Goal: Task Accomplishment & Management: Manage account settings

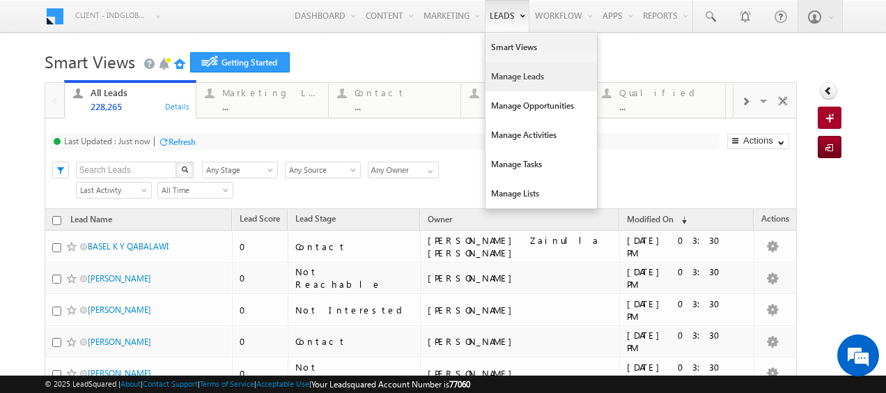
click at [507, 78] on link "Manage Leads" at bounding box center [540, 76] width 111 height 29
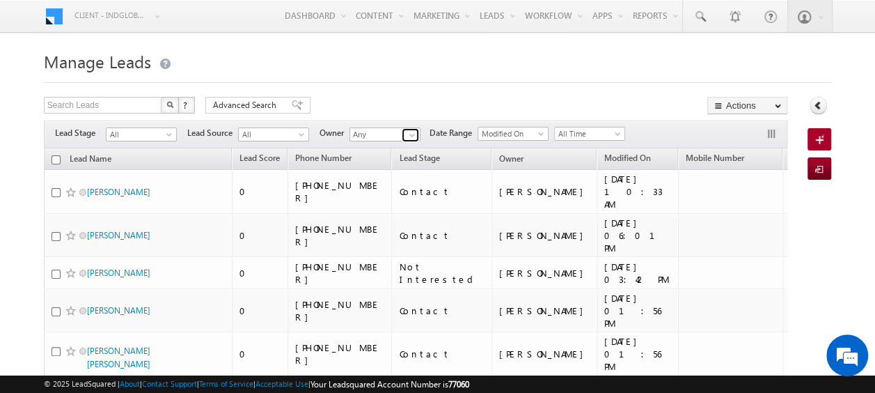
click at [414, 134] on span at bounding box center [412, 135] width 11 height 11
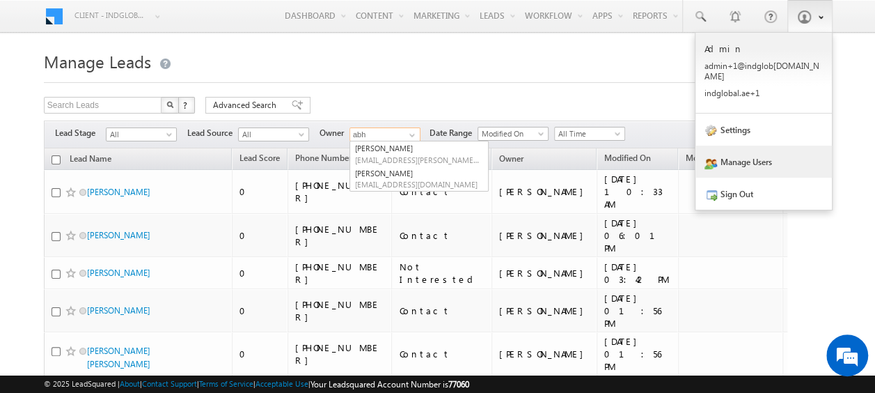
type input "abh"
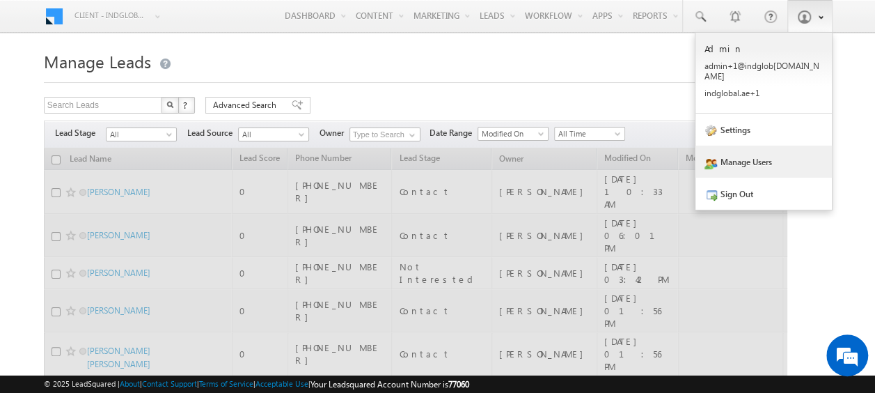
click at [760, 163] on link "Manage Users" at bounding box center [764, 162] width 136 height 32
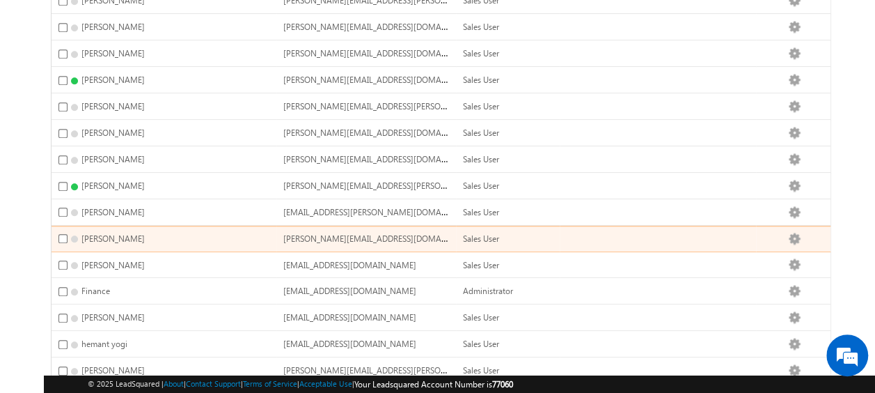
scroll to position [534, 0]
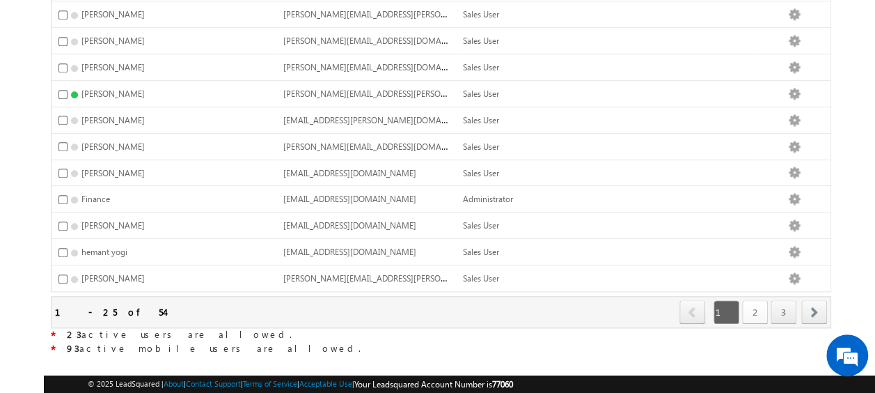
click at [748, 300] on link "2" at bounding box center [755, 312] width 26 height 24
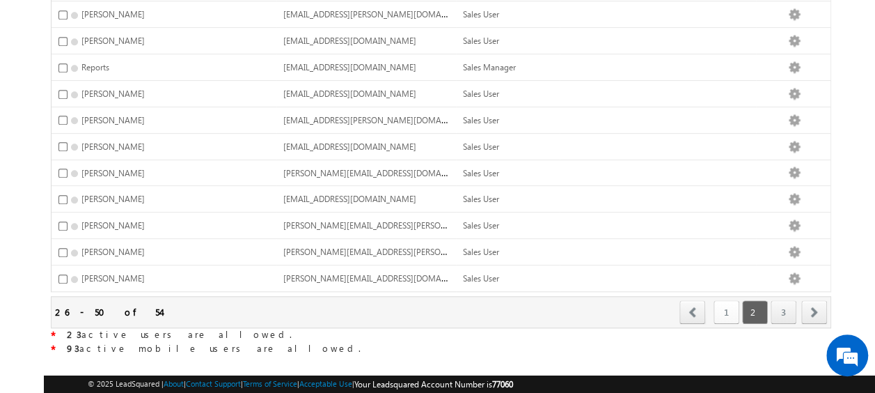
click at [731, 300] on link "1" at bounding box center [727, 312] width 26 height 24
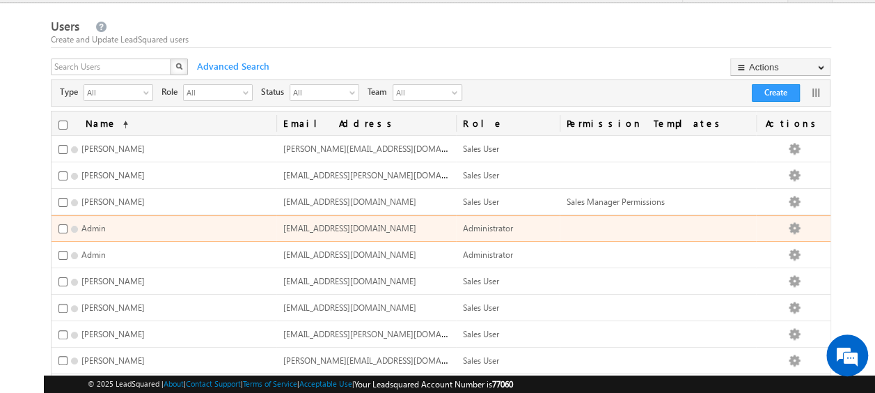
scroll to position [31, 0]
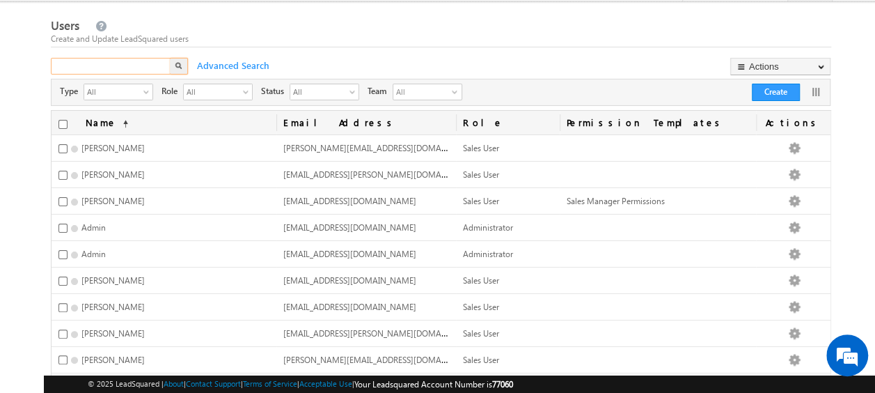
click at [144, 68] on input "text" at bounding box center [111, 66] width 121 height 17
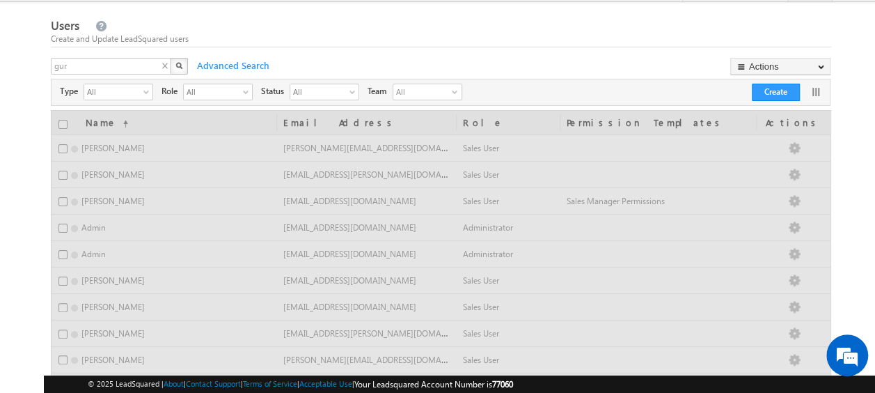
click at [178, 65] on img "button" at bounding box center [178, 65] width 7 height 7
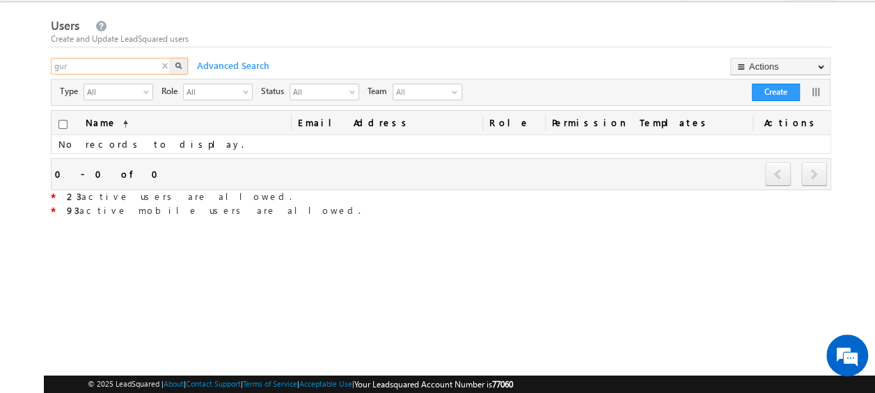
click at [109, 70] on input "gur" at bounding box center [111, 66] width 121 height 17
type input "gu"
click at [108, 67] on input "gu" at bounding box center [111, 66] width 121 height 17
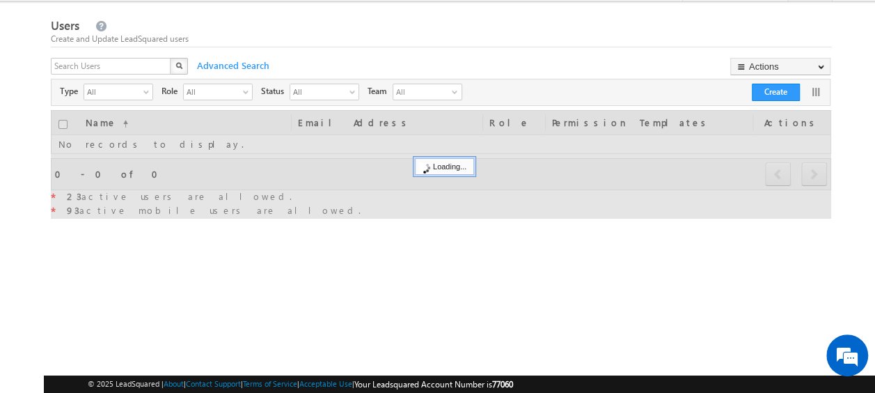
click at [164, 65] on div "X" at bounding box center [120, 68] width 139 height 20
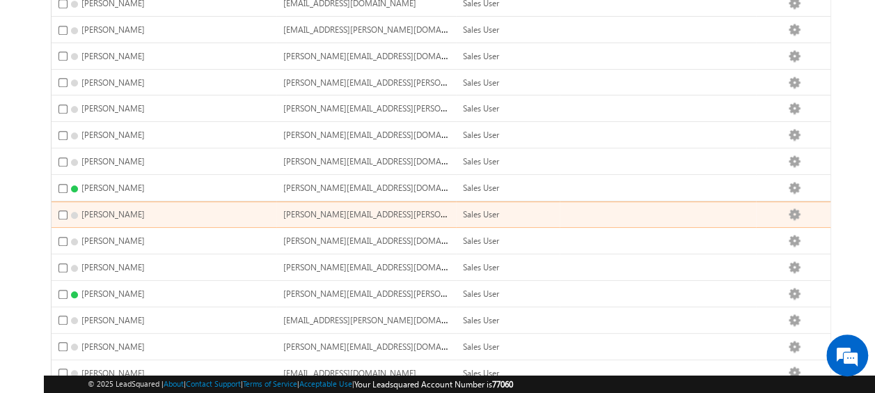
scroll to position [534, 0]
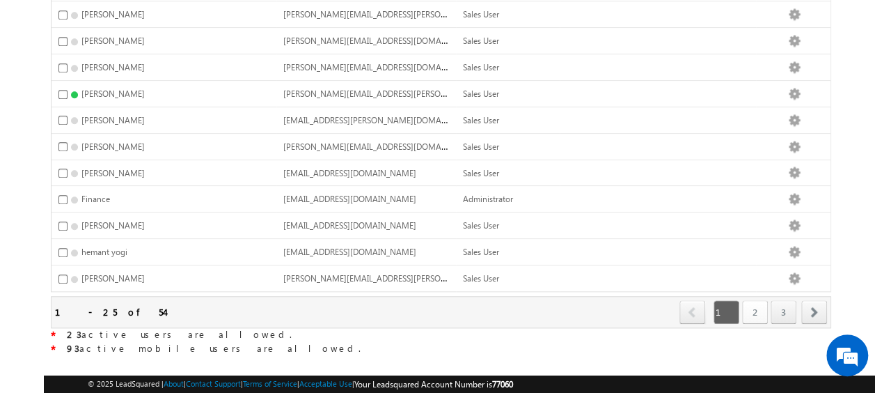
click at [756, 300] on link "2" at bounding box center [755, 312] width 26 height 24
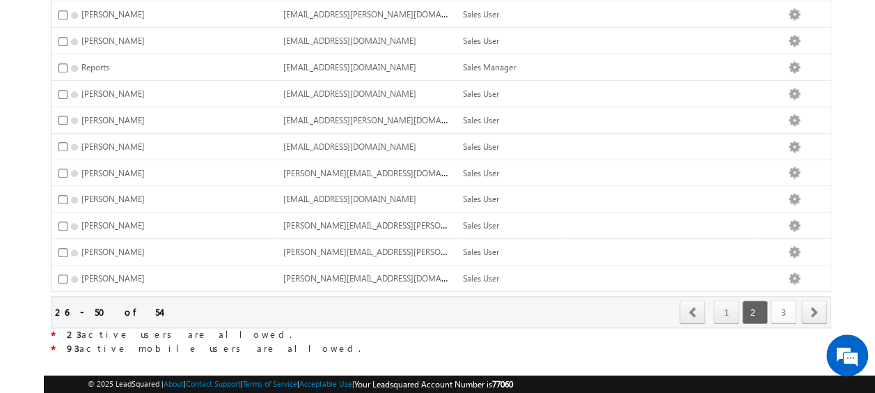
click at [783, 300] on link "3" at bounding box center [784, 312] width 26 height 24
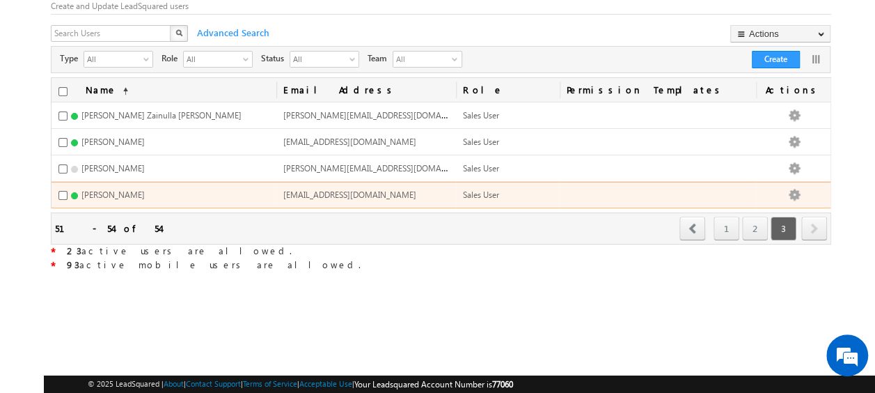
scroll to position [0, 0]
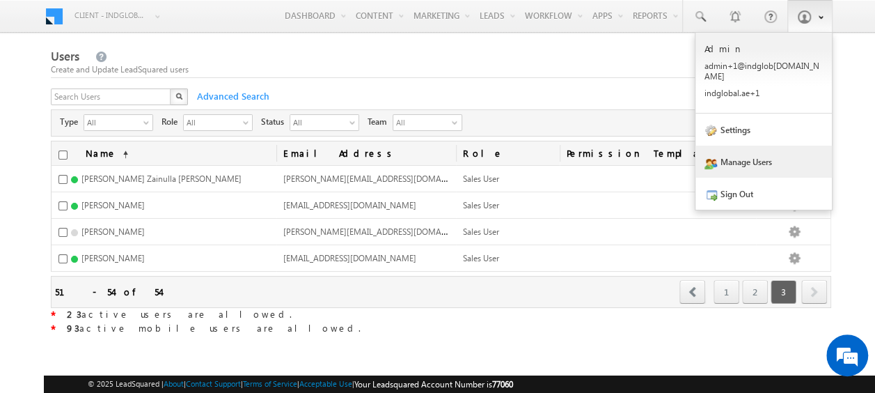
click at [742, 152] on link "Manage Users" at bounding box center [764, 162] width 136 height 32
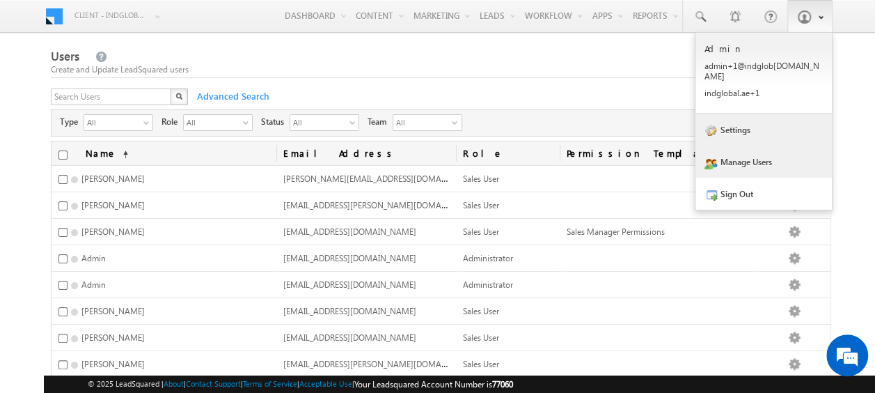
click at [758, 118] on link "Settings" at bounding box center [764, 129] width 136 height 32
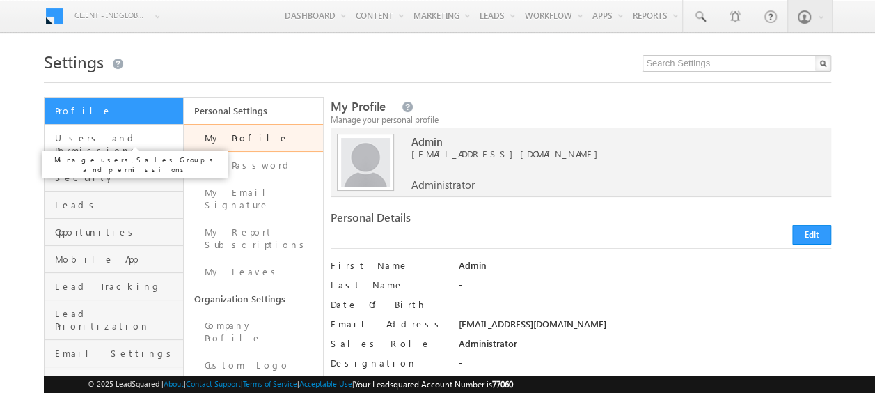
click at [104, 138] on span "Users and Permissions" at bounding box center [117, 144] width 125 height 25
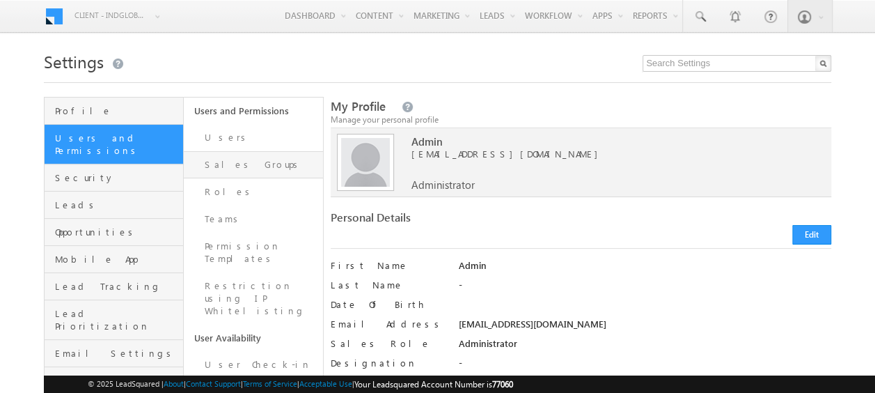
click at [234, 168] on link "Sales Groups" at bounding box center [253, 164] width 139 height 27
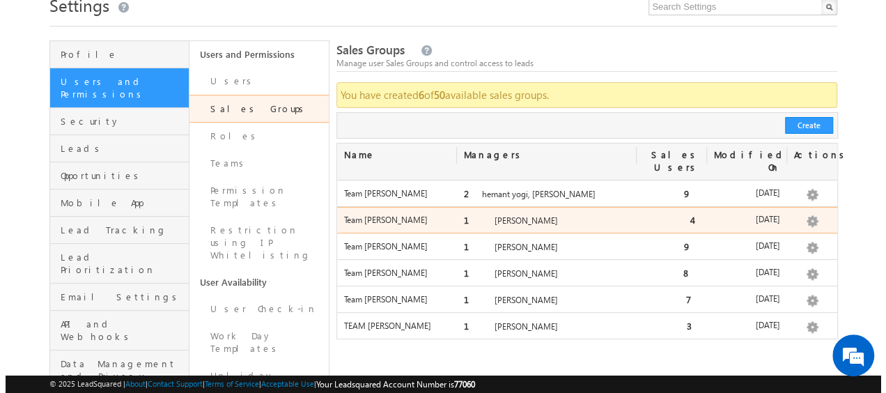
scroll to position [56, 0]
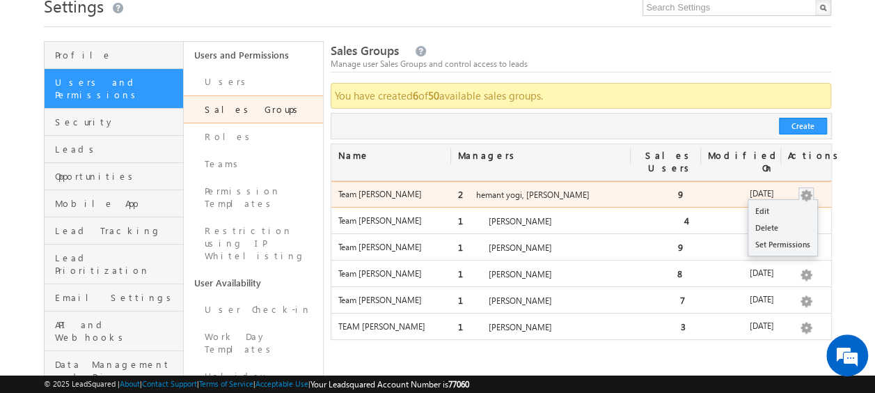
click at [808, 189] on button "button" at bounding box center [806, 196] width 14 height 14
click at [791, 203] on link "Edit" at bounding box center [782, 211] width 69 height 17
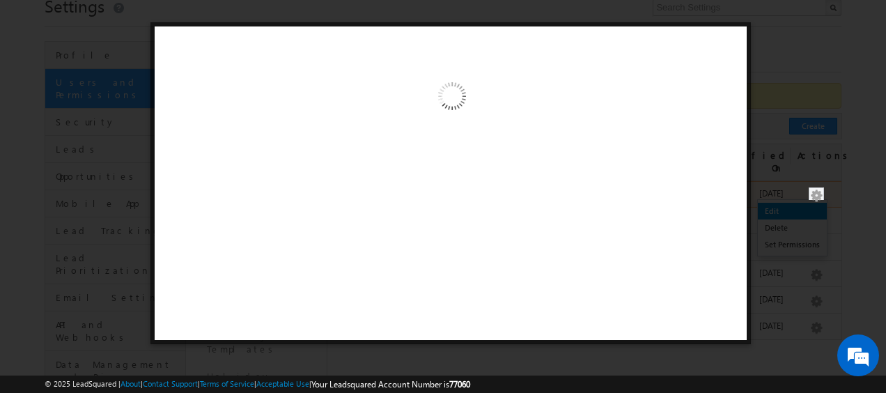
scroll to position [0, 0]
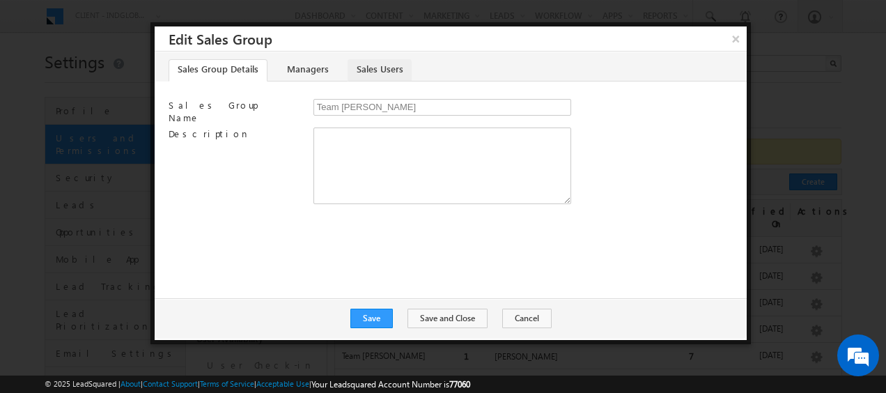
click at [358, 71] on link "Sales Users" at bounding box center [379, 70] width 64 height 22
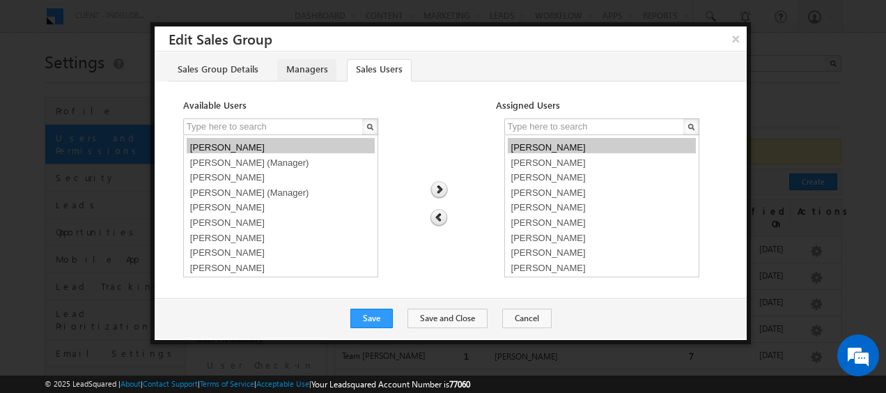
click at [304, 75] on link "Managers" at bounding box center [306, 70] width 59 height 22
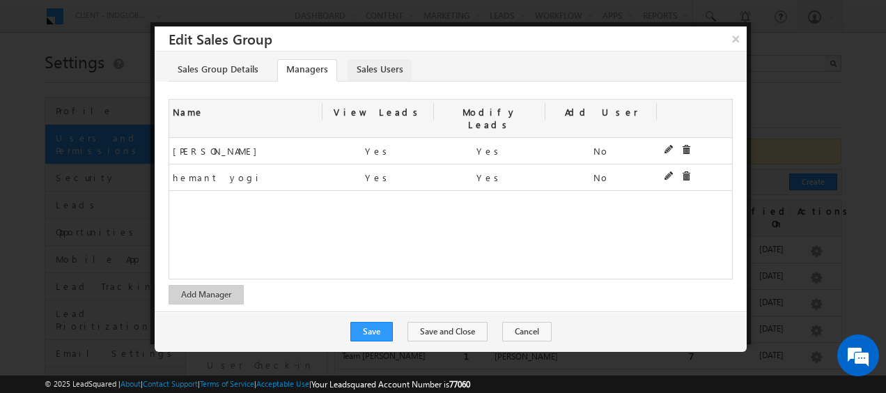
click at [348, 65] on link "Sales Users" at bounding box center [379, 70] width 64 height 22
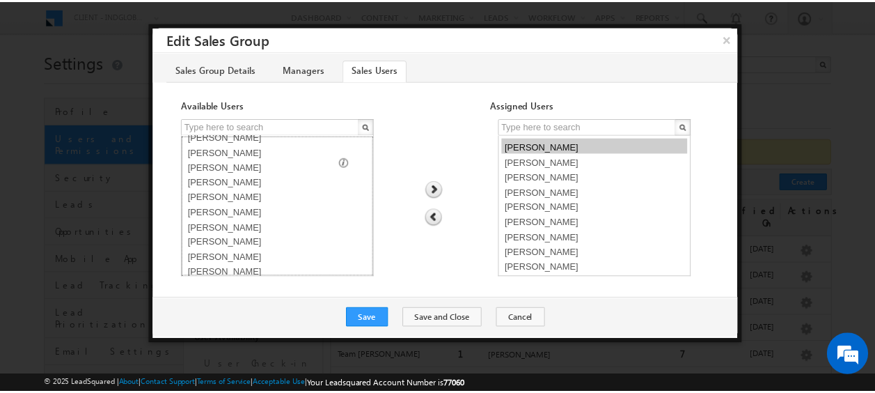
scroll to position [179, 0]
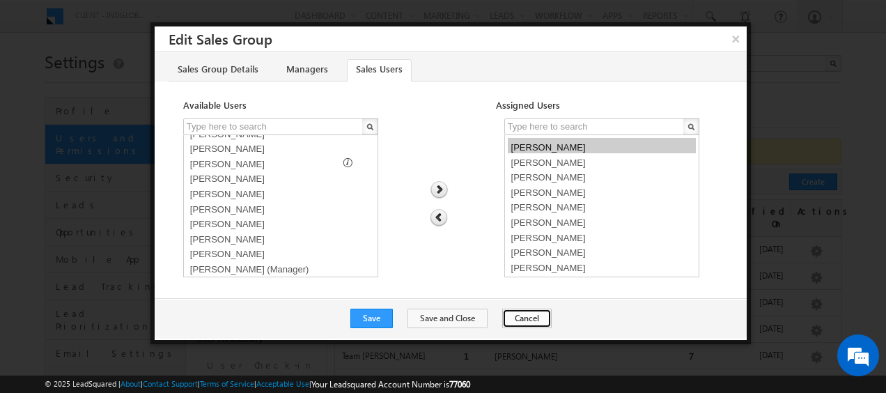
click at [502, 318] on button "Cancel" at bounding box center [526, 317] width 49 height 19
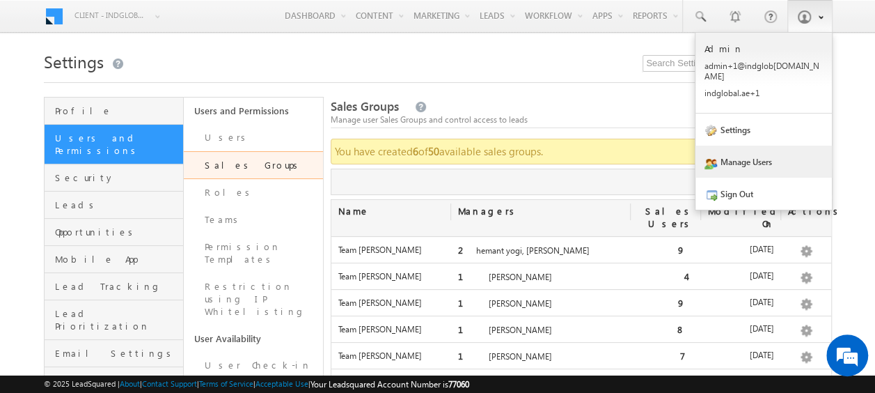
click at [724, 154] on link "Manage Users" at bounding box center [764, 162] width 136 height 32
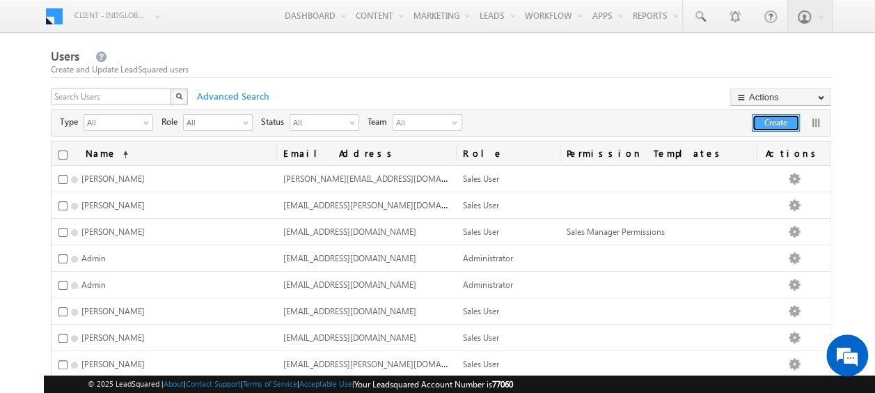
click at [769, 125] on button "Create" at bounding box center [776, 122] width 48 height 17
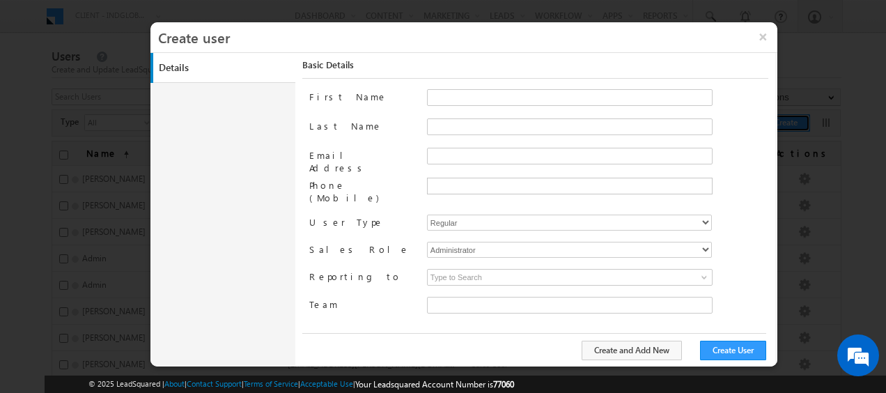
type input "faf8491d-252d-11ee-b523-12ccdbbfc88b"
click at [437, 151] on input "Email Address" at bounding box center [569, 156] width 285 height 17
paste input "[PERSON_NAME][EMAIL_ADDRESS][PERSON_NAME][DOMAIN_NAME]"
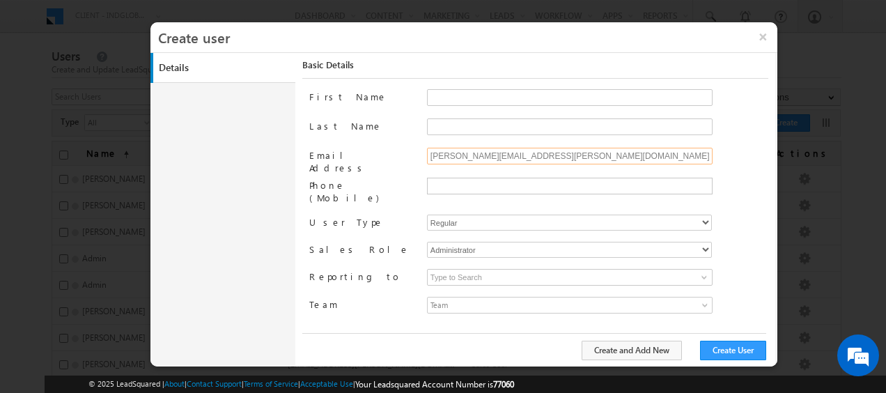
click at [462, 154] on input "[PERSON_NAME][EMAIL_ADDRESS][PERSON_NAME][DOMAIN_NAME]" at bounding box center [569, 156] width 285 height 17
type input "[PERSON_NAME][EMAIL_ADDRESS][PERSON_NAME][DOMAIN_NAME]"
click at [446, 90] on input "First Name" at bounding box center [569, 97] width 285 height 17
paste input "[PERSON_NAME]"
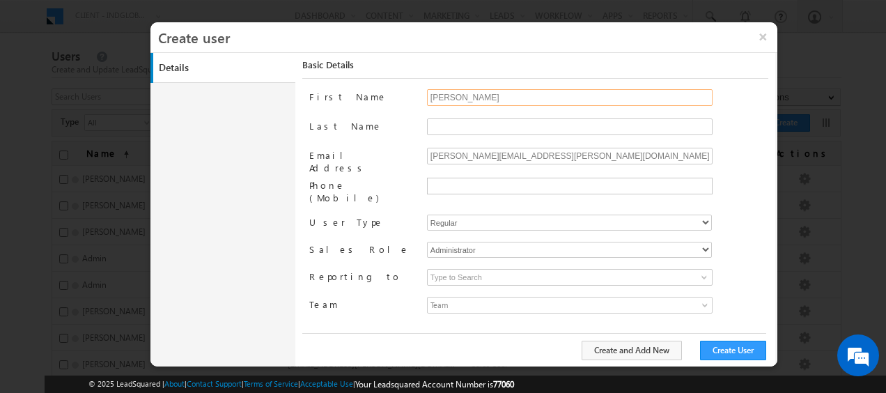
click at [434, 98] on input "[PERSON_NAME]" at bounding box center [569, 97] width 285 height 17
type input "[PERSON_NAME]"
click at [483, 153] on input "[PERSON_NAME][EMAIL_ADDRESS][PERSON_NAME][DOMAIN_NAME]" at bounding box center [569, 156] width 285 height 17
click at [442, 118] on input "Last Name" at bounding box center [569, 126] width 285 height 17
paste input "singh"
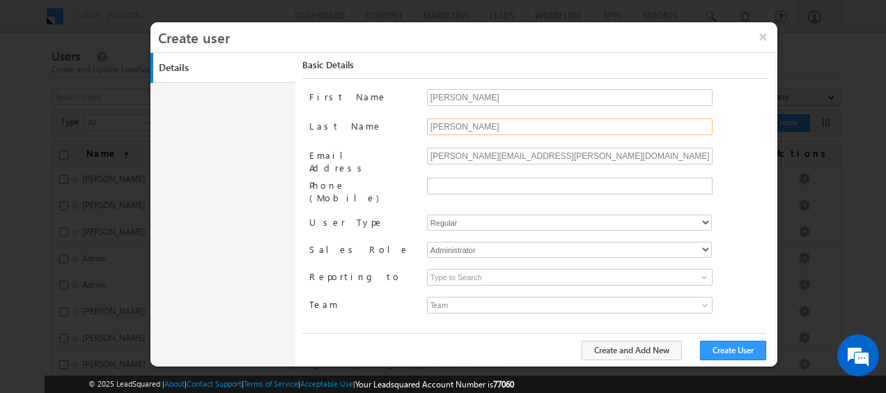
type input "[PERSON_NAME]"
click at [468, 215] on select "Regular Mobile" at bounding box center [569, 222] width 285 height 16
select select "1"
click at [427, 214] on select "Regular Mobile" at bounding box center [569, 222] width 285 height 16
type input "faf8491d-252d-11ee-b523-12ccdbbfc88b"
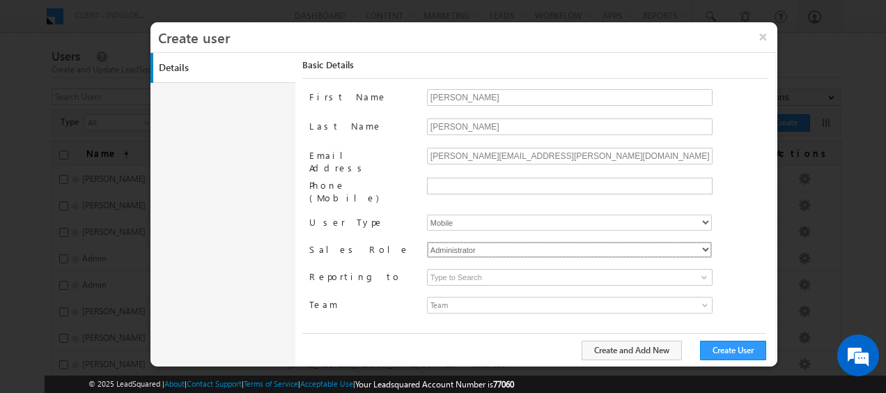
click at [478, 242] on select "Administrator Marketing User Sales Manager Sales User" at bounding box center [569, 250] width 285 height 16
select select "Sales_User"
click at [427, 242] on select "Administrator Marketing User Sales Manager Sales User" at bounding box center [569, 250] width 285 height 16
type input "faf8491d-252d-11ee-b523-12ccdbbfc88b"
click at [704, 272] on span at bounding box center [703, 277] width 11 height 11
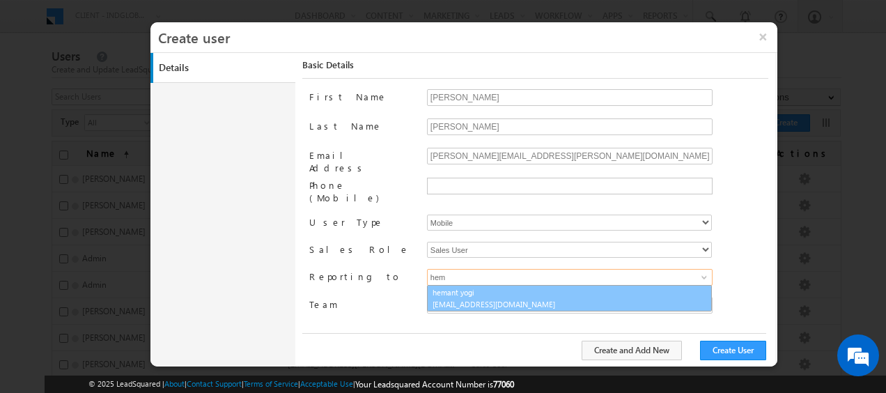
click at [496, 299] on span "[EMAIL_ADDRESS][DOMAIN_NAME]" at bounding box center [494, 304] width 125 height 10
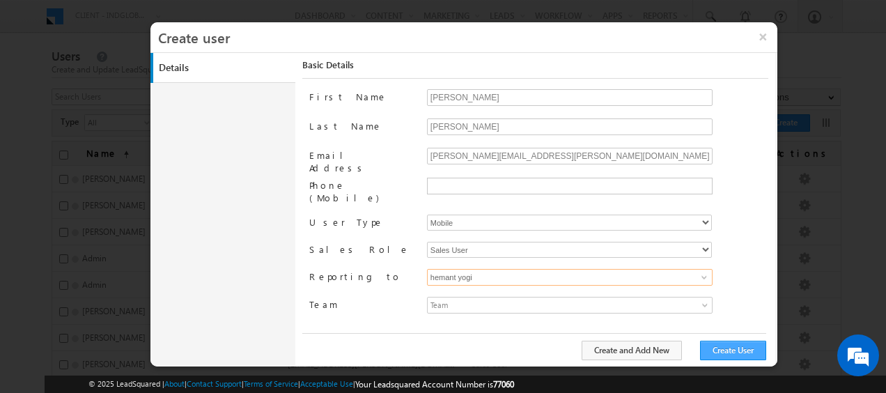
type input "hemant yogi"
click at [727, 350] on button "Create User" at bounding box center [733, 349] width 66 height 19
drag, startPoint x: 544, startPoint y: 156, endPoint x: 423, endPoint y: 152, distance: 121.2
click at [423, 152] on div "Email Address [PERSON_NAME][EMAIL_ADDRESS][PERSON_NAME][DOMAIN_NAME]" at bounding box center [538, 163] width 459 height 30
click at [758, 35] on button "×" at bounding box center [762, 36] width 30 height 29
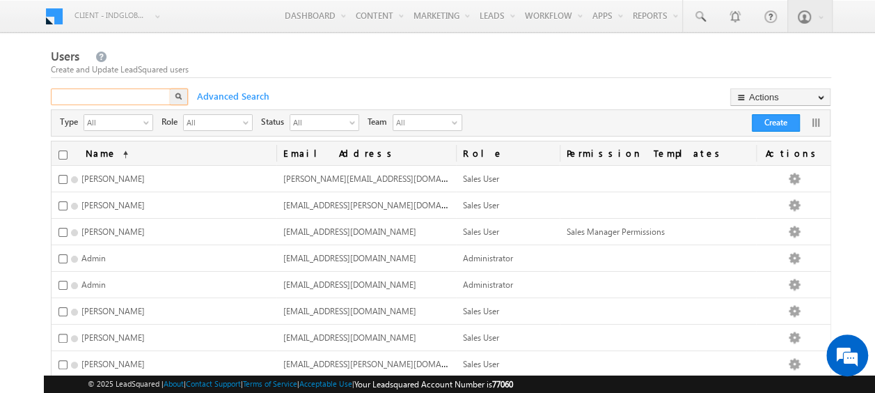
click at [91, 97] on input "text" at bounding box center [111, 96] width 121 height 17
paste input "[PERSON_NAME][EMAIL_ADDRESS][PERSON_NAME][DOMAIN_NAME]"
type input "[PERSON_NAME][EMAIL_ADDRESS][PERSON_NAME][DOMAIN_NAME]"
click at [176, 92] on button "button" at bounding box center [179, 96] width 18 height 17
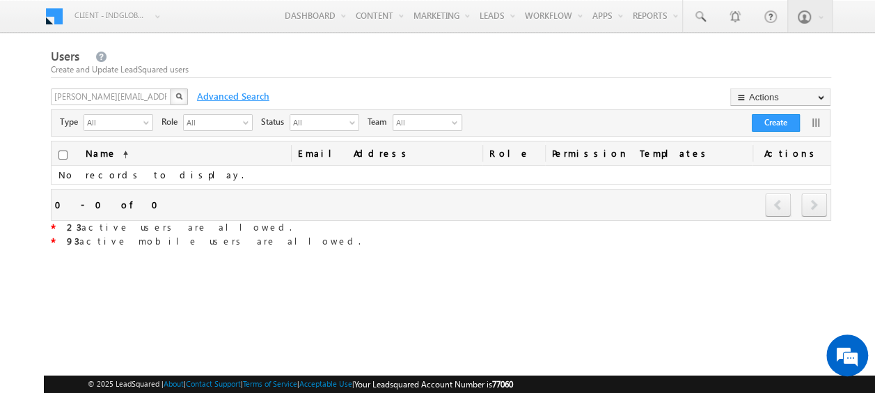
click at [218, 95] on span "Advanced Search" at bounding box center [232, 96] width 84 height 13
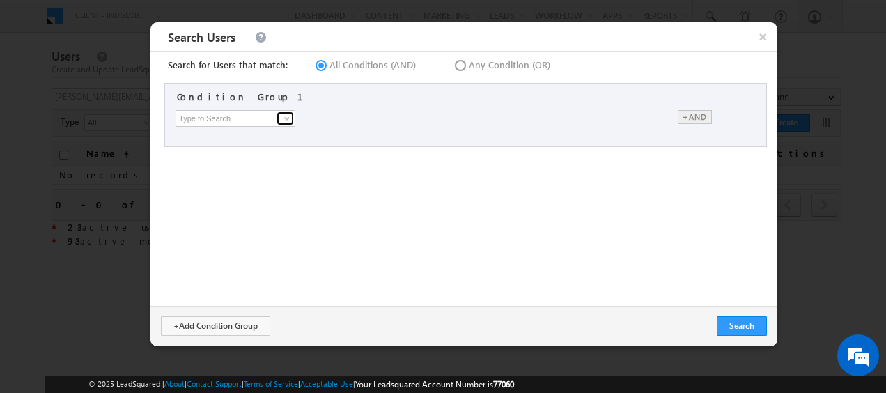
click at [283, 121] on span at bounding box center [286, 118] width 11 height 11
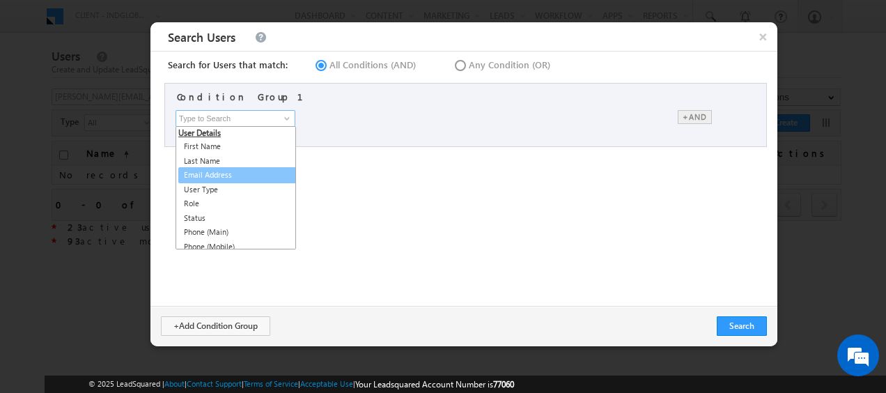
click at [221, 168] on link "Email Address" at bounding box center [238, 175] width 120 height 16
type input "Email Address"
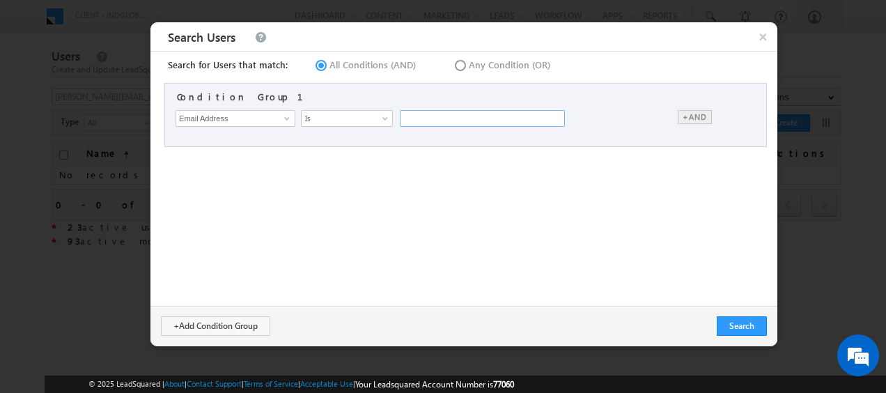
click at [428, 120] on input "text" at bounding box center [482, 118] width 165 height 17
paste input "[PERSON_NAME][EMAIL_ADDRESS][PERSON_NAME][DOMAIN_NAME]"
type input "[PERSON_NAME][EMAIL_ADDRESS][PERSON_NAME][DOMAIN_NAME]"
click at [751, 328] on button "Search" at bounding box center [741, 325] width 50 height 19
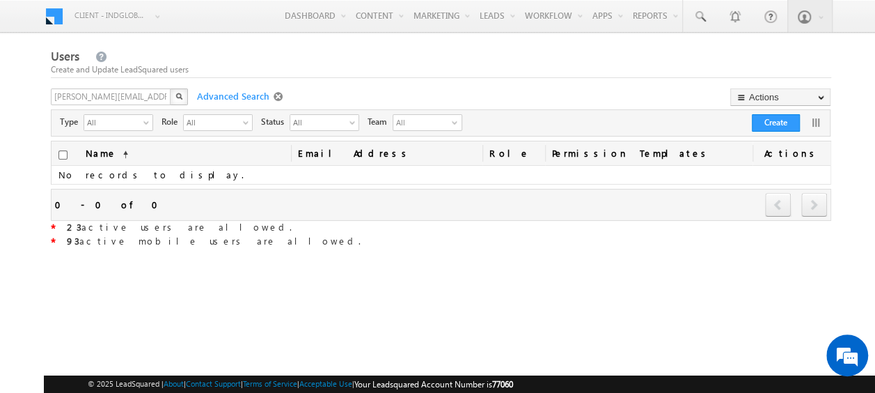
click at [274, 92] on span at bounding box center [280, 96] width 13 height 11
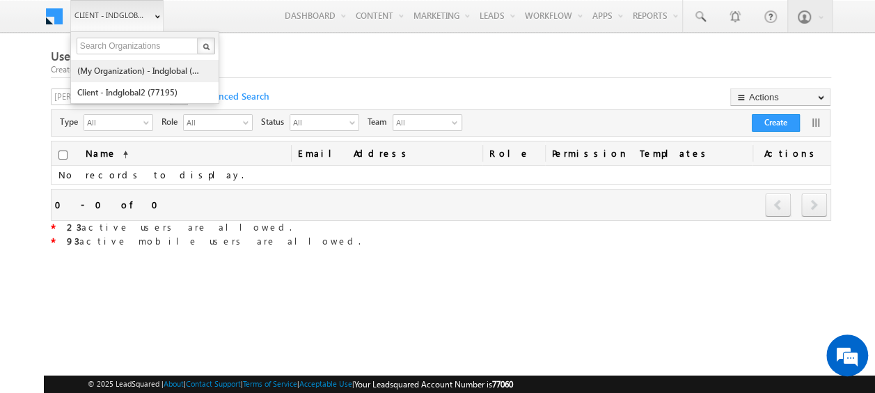
click at [125, 72] on link "(My Organization) - indglobal (48060)" at bounding box center [140, 71] width 127 height 22
